Goal: Task Accomplishment & Management: Manage account settings

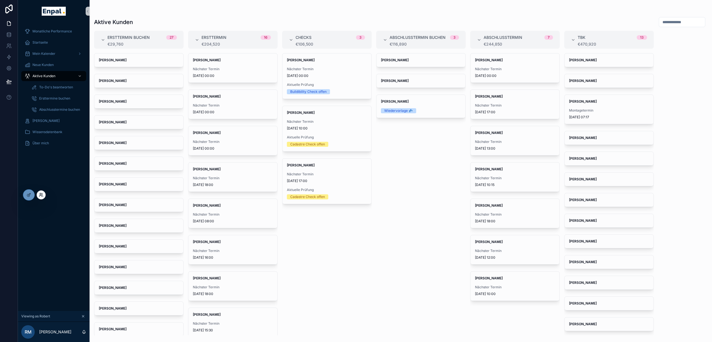
click at [40, 194] on icon at bounding box center [40, 193] width 1 height 1
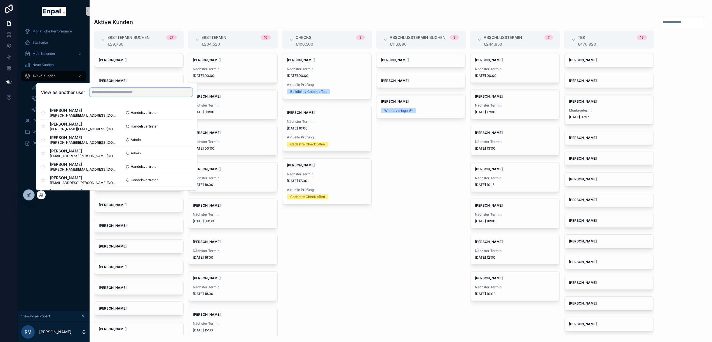
click at [104, 94] on input "text" at bounding box center [141, 92] width 103 height 9
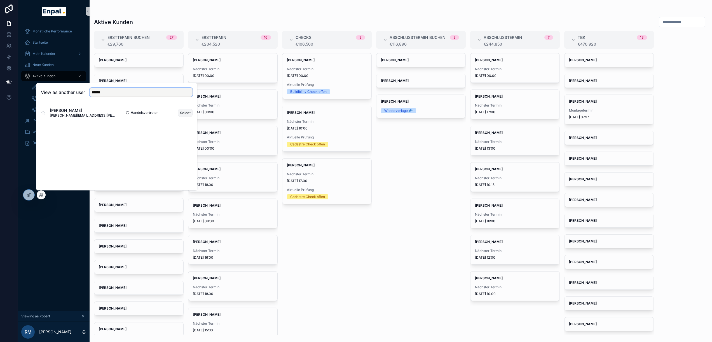
type input "******"
click at [184, 112] on button "Select" at bounding box center [185, 113] width 15 height 8
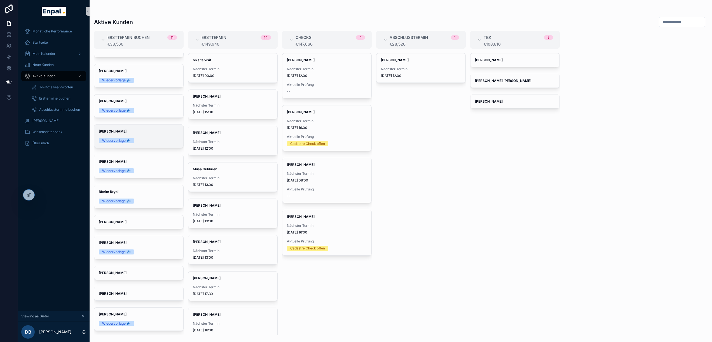
scroll to position [10, 0]
click at [138, 81] on div "Wiedervorlage 💤" at bounding box center [139, 80] width 80 height 5
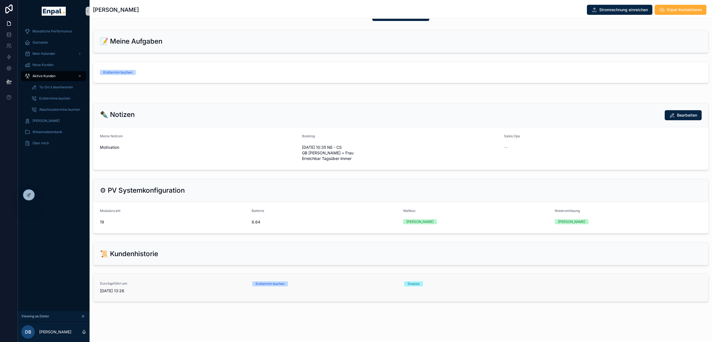
click at [181, 298] on div "Durchgeführt am [DATE] 13:26 Ersttermin buchen Snooze" at bounding box center [400, 288] width 615 height 28
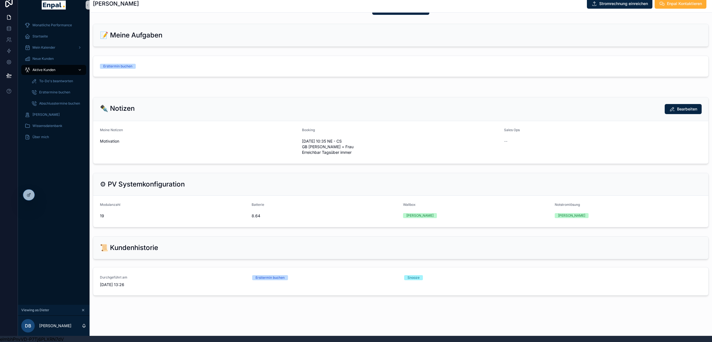
scroll to position [252, 0]
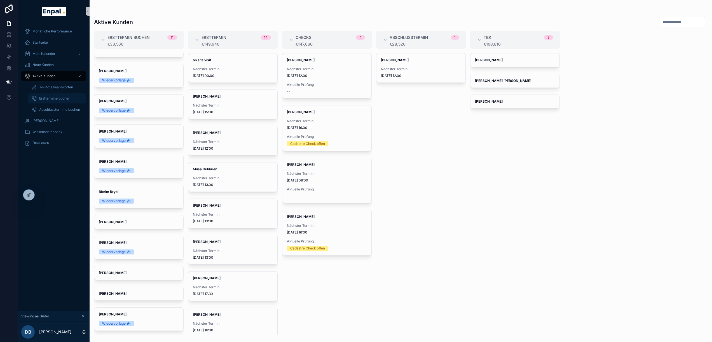
scroll to position [10, 0]
click at [63, 96] on div "Ersttermine buchen" at bounding box center [56, 98] width 51 height 9
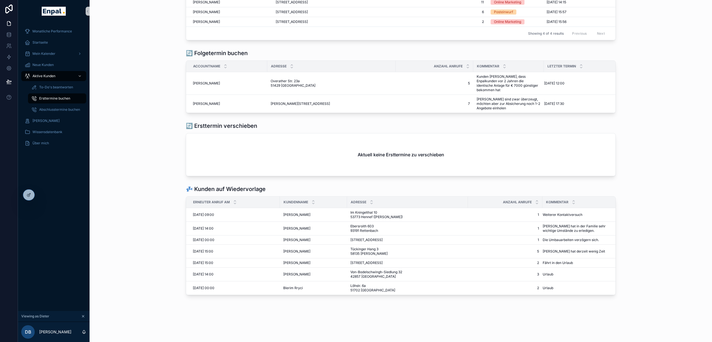
scroll to position [2, 0]
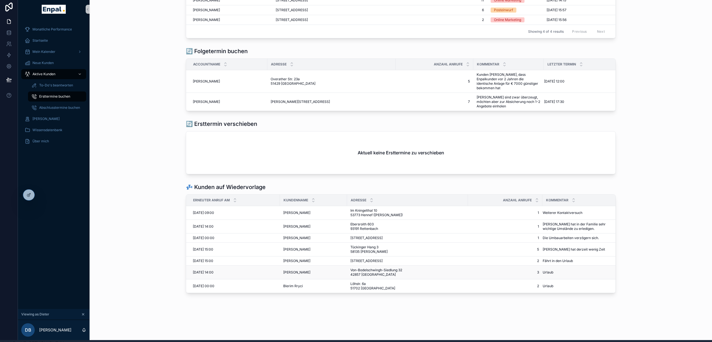
click at [546, 271] on span "Urlaub" at bounding box center [548, 272] width 11 height 4
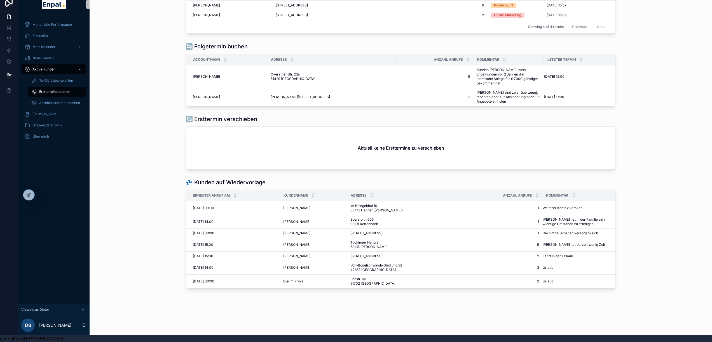
scroll to position [68, 0]
click at [551, 210] on span "Weiterer Kontaktversuch" at bounding box center [563, 208] width 40 height 4
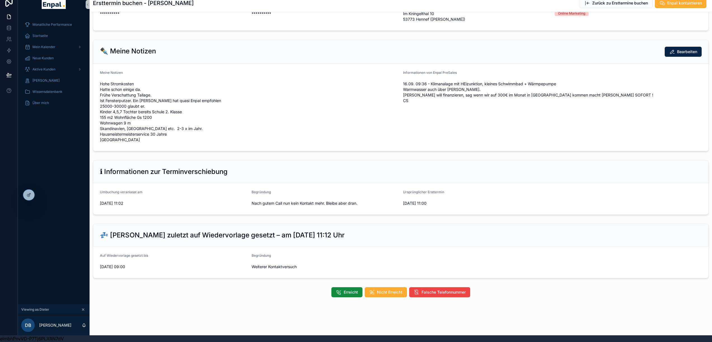
scroll to position [51, 0]
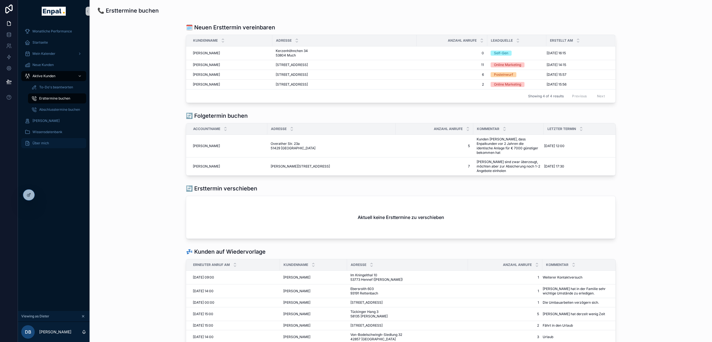
click at [50, 144] on div "Über mich" at bounding box center [54, 143] width 58 height 9
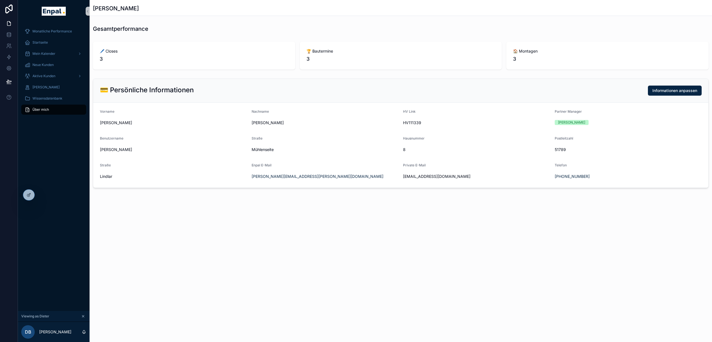
click at [560, 149] on span "51789" at bounding box center [628, 150] width 147 height 6
copy span "51789"
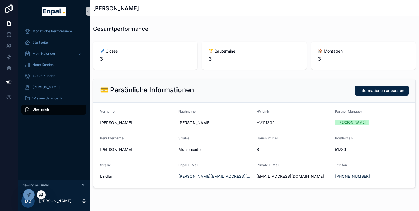
click at [41, 194] on icon at bounding box center [41, 195] width 4 height 4
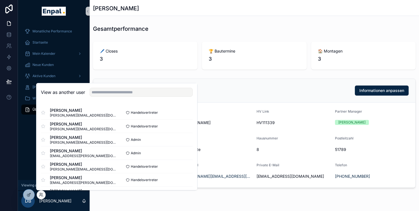
click at [117, 86] on div "View as another user" at bounding box center [116, 92] width 161 height 18
click at [112, 91] on input "text" at bounding box center [141, 92] width 103 height 9
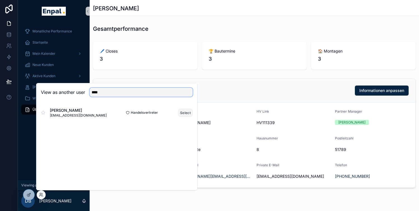
type input "****"
click at [184, 113] on button "Select" at bounding box center [185, 113] width 15 height 8
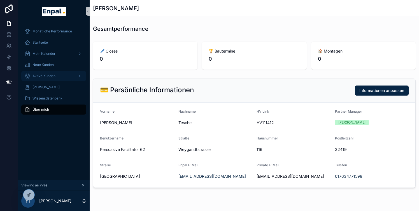
click at [46, 76] on span "Aktive Kunden" at bounding box center [43, 76] width 23 height 4
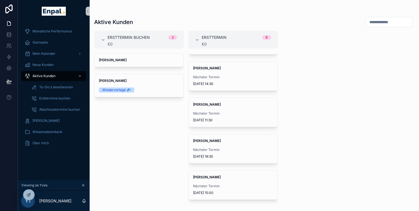
scroll to position [137, 0]
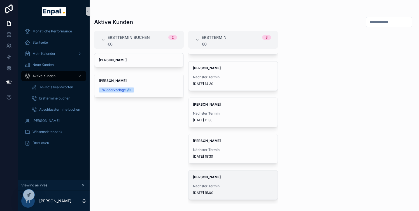
click at [218, 179] on strong "Tim Winterscheid" at bounding box center [207, 177] width 28 height 4
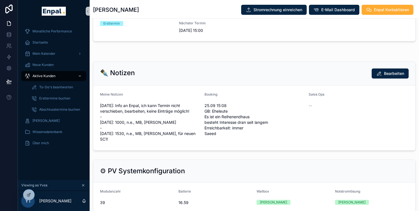
scroll to position [266, 0]
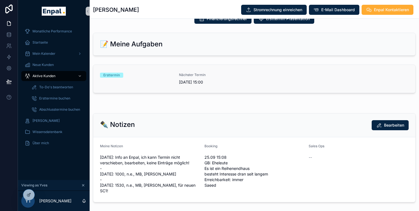
click at [124, 78] on link "Ersttermin Nächster Termin 29/09/2025 15:00" at bounding box center [254, 79] width 322 height 28
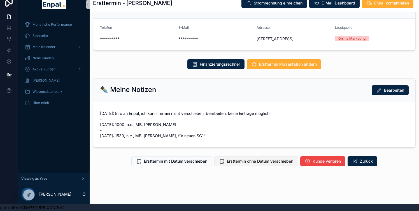
scroll to position [7, 0]
click at [252, 163] on span "Ersttermin ohne Datum verschieben" at bounding box center [260, 162] width 66 height 6
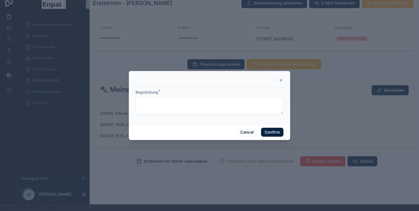
click at [181, 117] on form "Begründung *" at bounding box center [209, 105] width 148 height 30
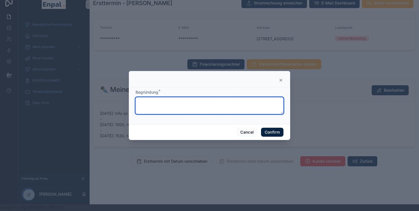
click at [182, 102] on textarea at bounding box center [209, 105] width 148 height 17
type textarea "**********"
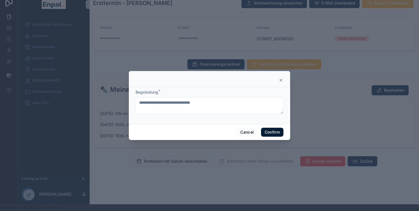
click at [271, 130] on button "Confirm" at bounding box center [272, 132] width 22 height 9
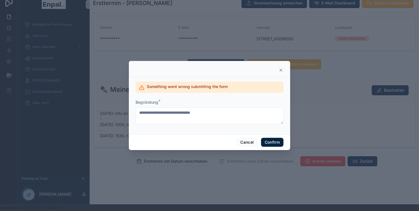
click at [282, 71] on icon at bounding box center [280, 70] width 4 height 4
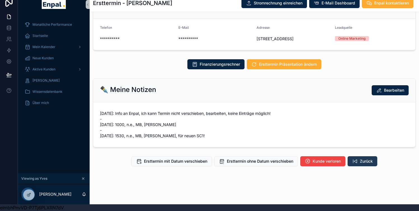
click at [361, 158] on button "Zurück" at bounding box center [362, 161] width 30 height 10
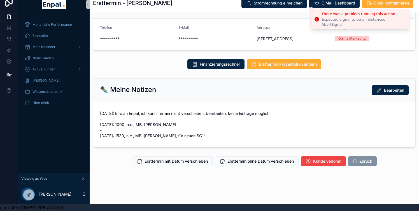
click at [312, 10] on line "Close toast" at bounding box center [311, 10] width 2 height 2
